Goal: Task Accomplishment & Management: Use online tool/utility

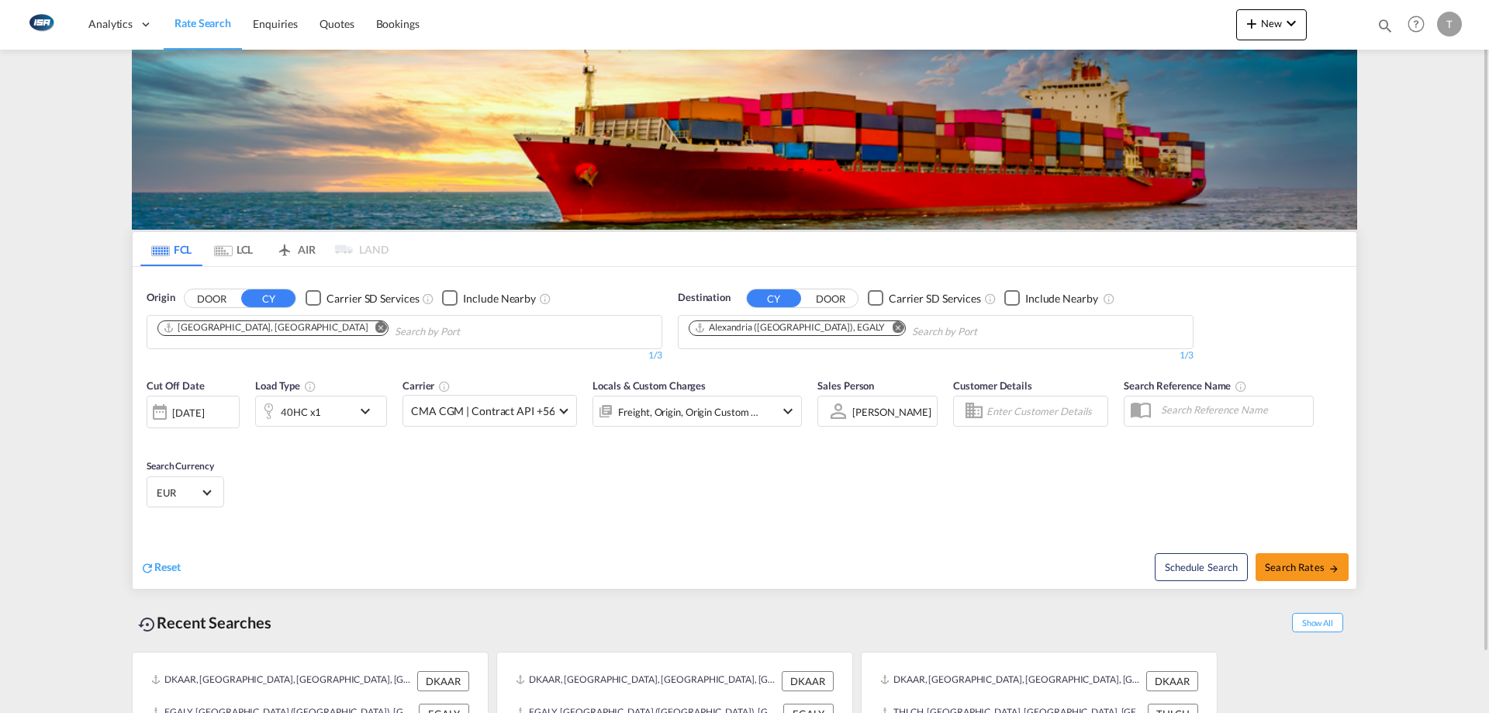
click at [375, 333] on md-icon "Remove" at bounding box center [381, 327] width 12 height 12
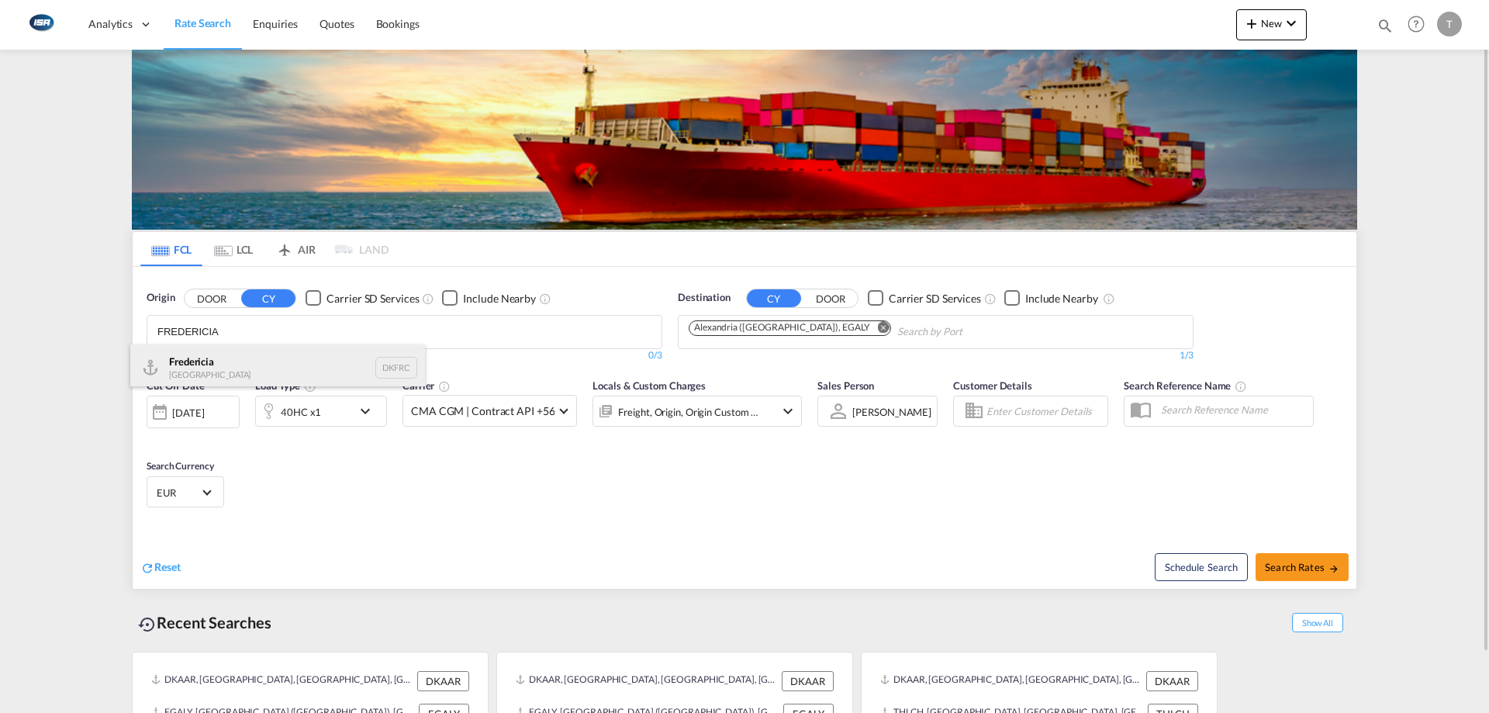
type input "FREDERICIA"
click at [249, 354] on div "Fredericia [GEOGRAPHIC_DATA] DKFRC" at bounding box center [277, 367] width 295 height 47
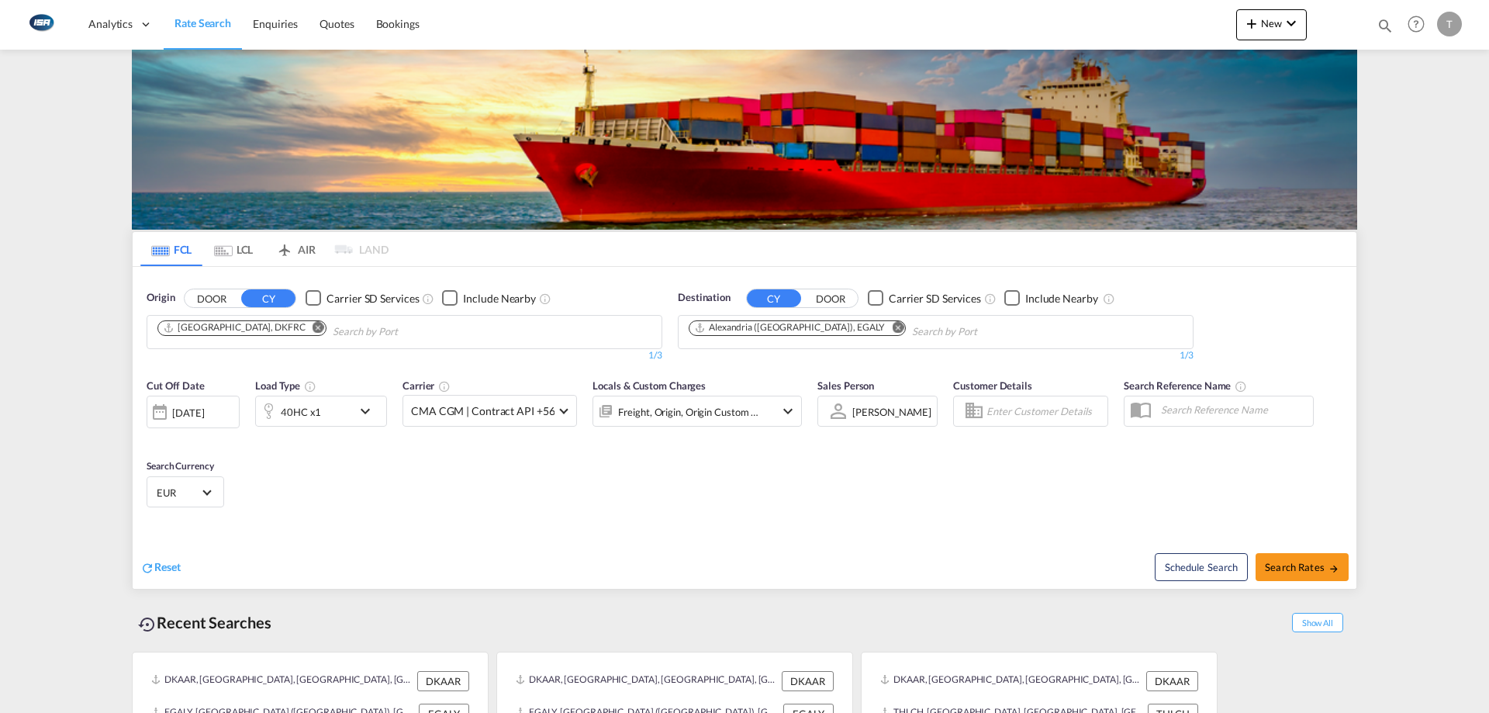
click at [892, 326] on md-icon "Remove" at bounding box center [898, 327] width 12 height 12
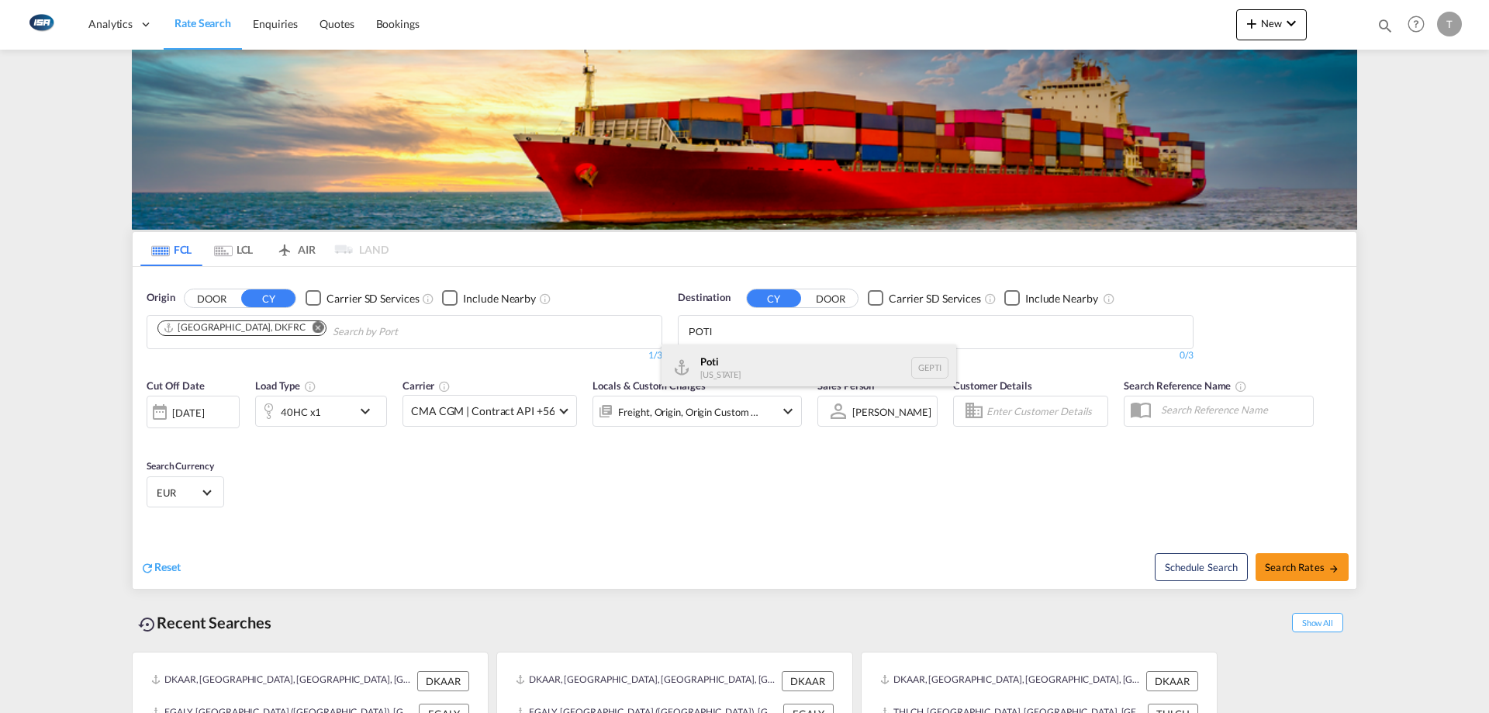
type input "POTI"
click at [831, 359] on div "Poti [US_STATE] GEPTI" at bounding box center [808, 367] width 295 height 47
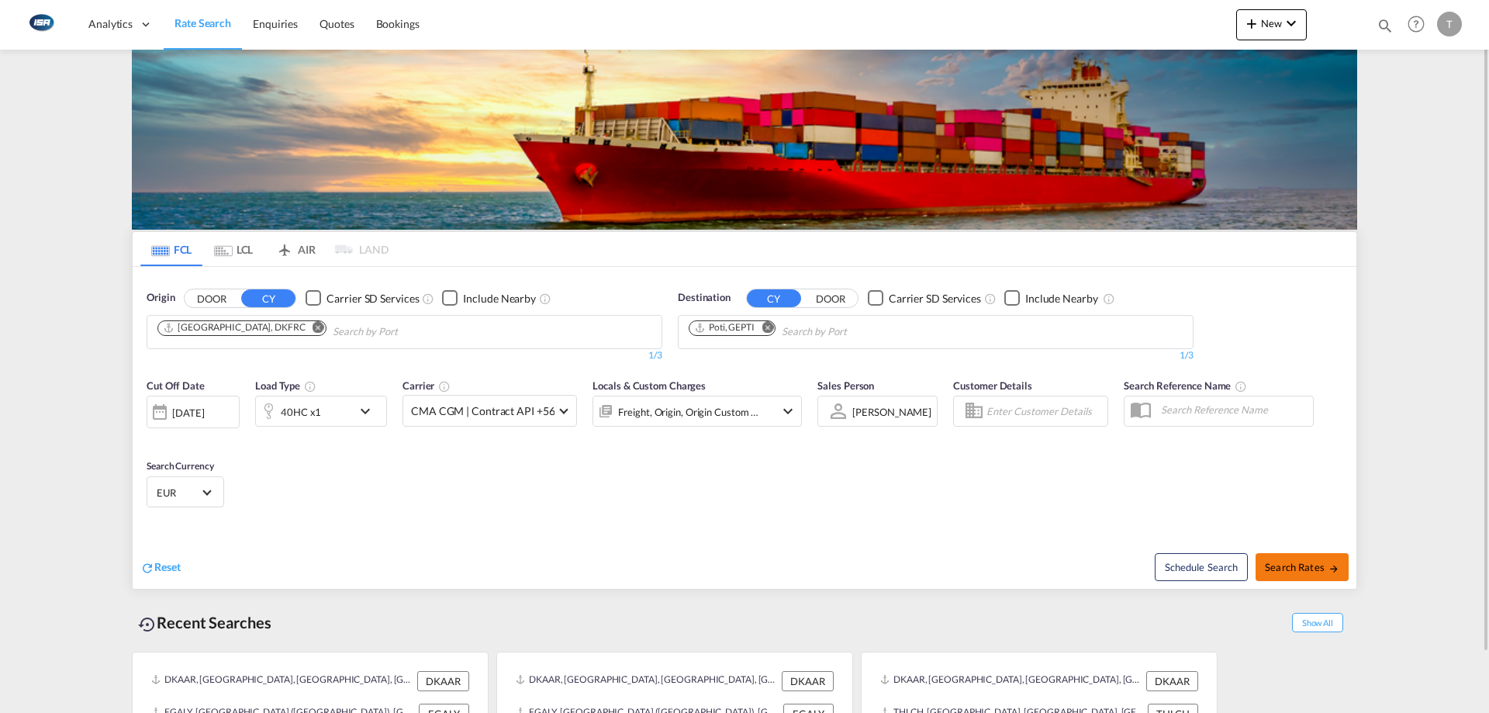
click at [1287, 573] on button "Search Rates" at bounding box center [1302, 567] width 93 height 28
type input "DKFRC to GEPTI / [DATE]"
